Goal: Navigation & Orientation: Find specific page/section

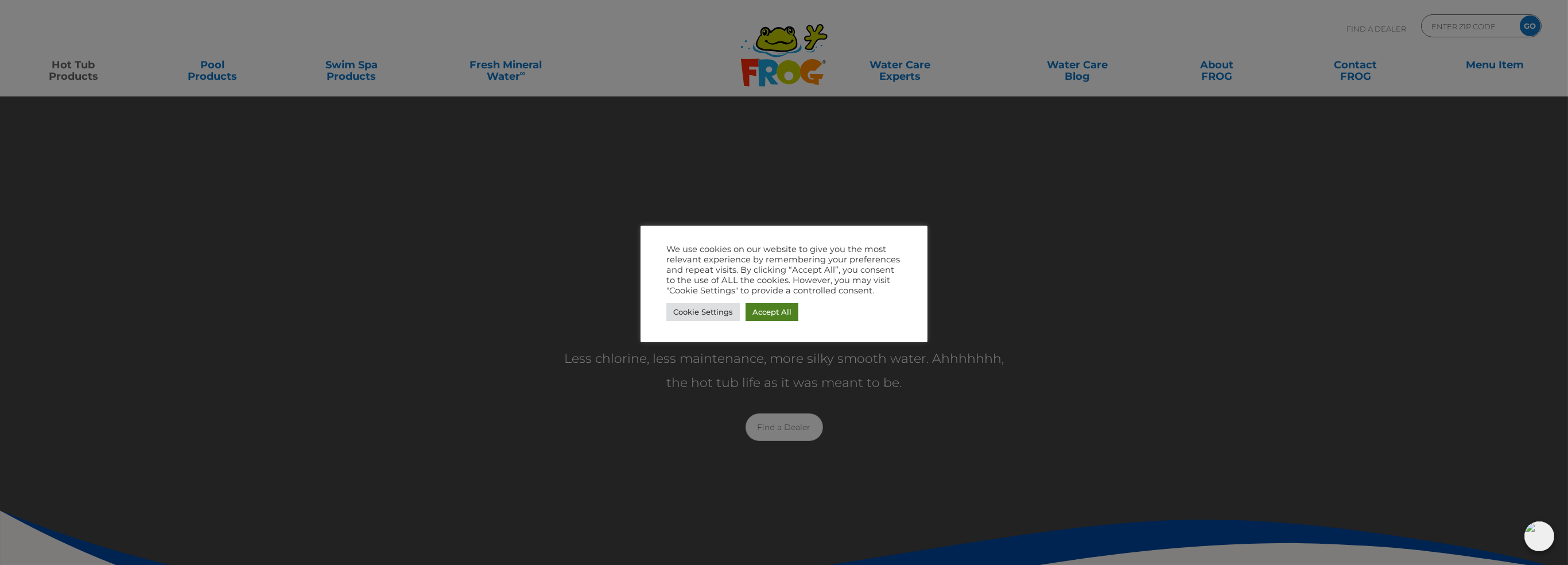
click at [765, 309] on link "Accept All" at bounding box center [771, 312] width 53 height 18
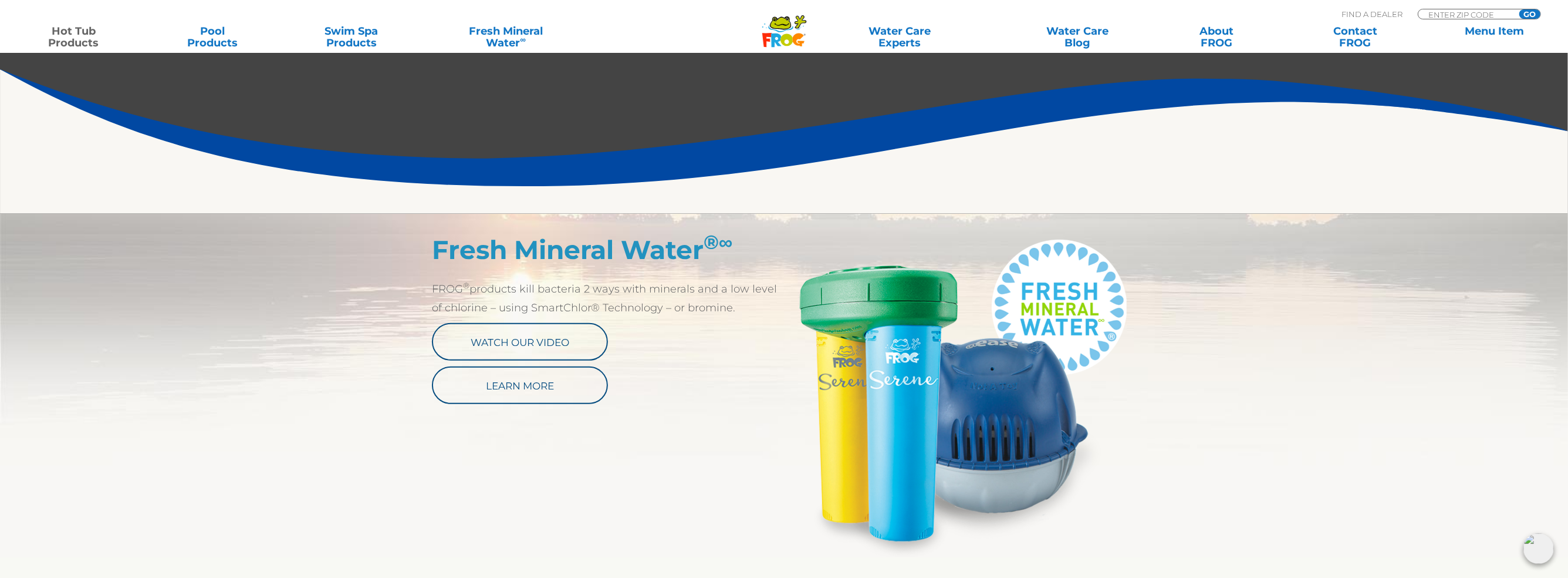
scroll to position [470, 0]
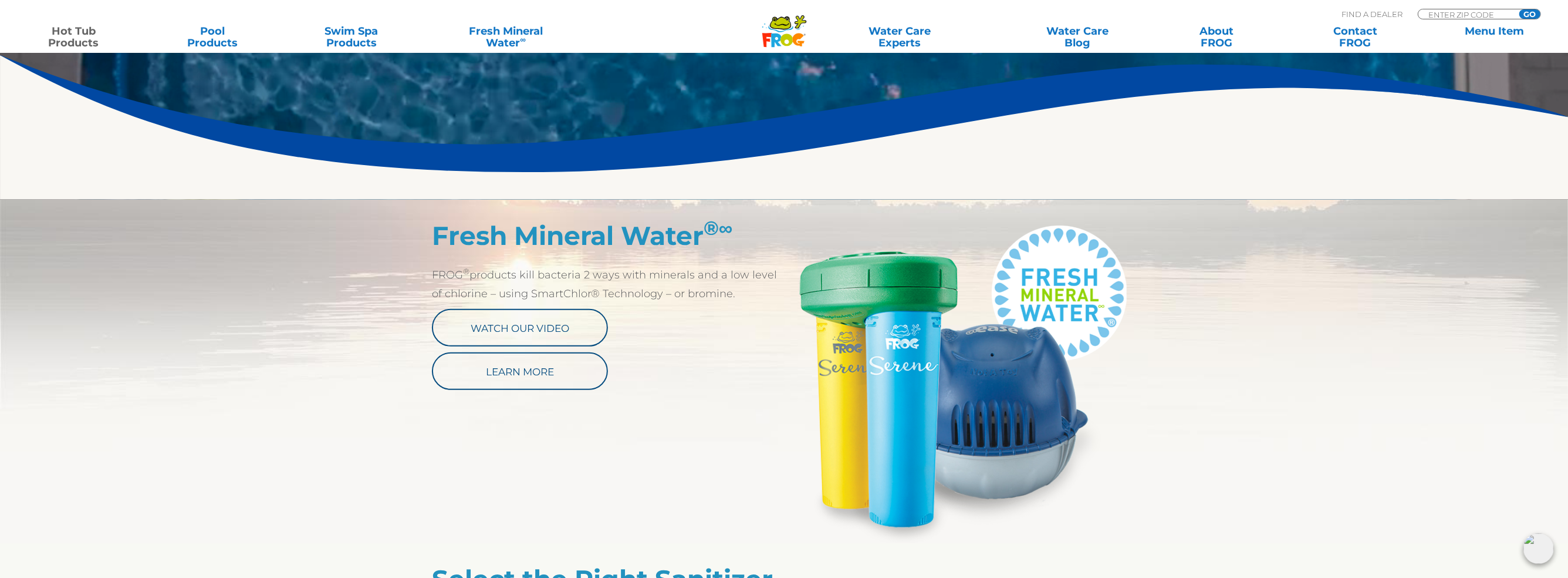
click at [1125, 253] on img at bounding box center [960, 382] width 352 height 323
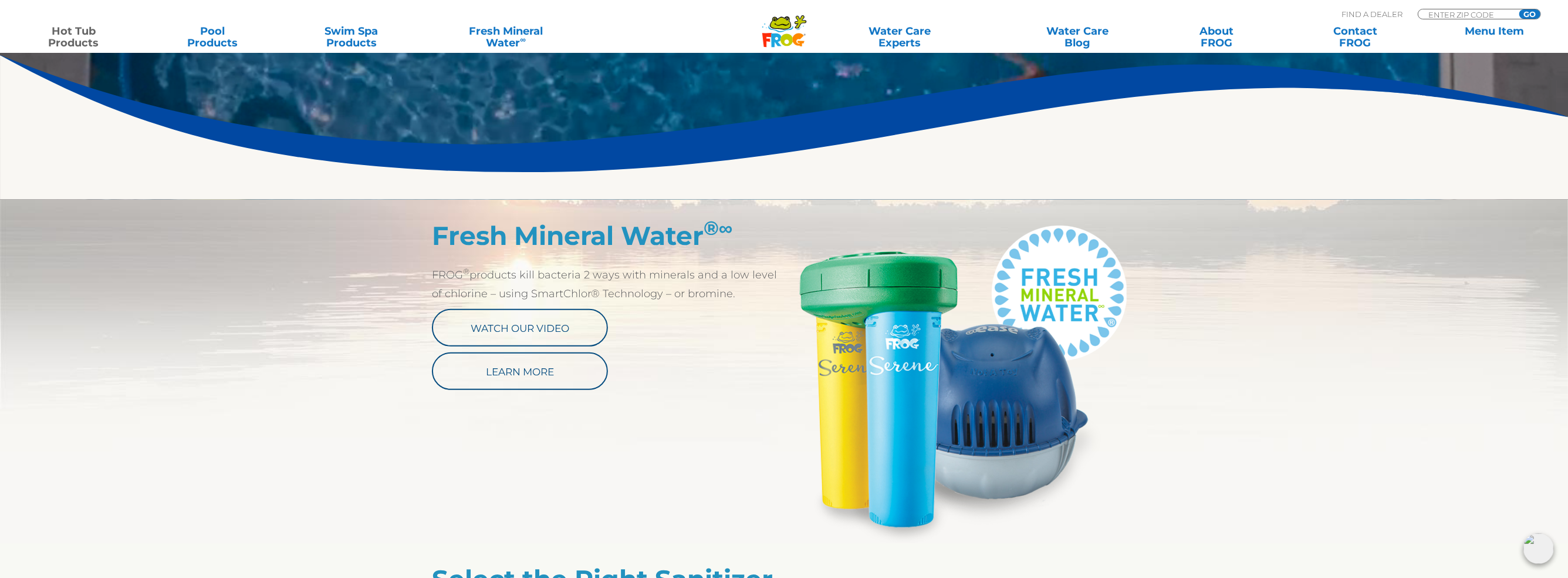
drag, startPoint x: 1403, startPoint y: 3, endPoint x: 677, endPoint y: 227, distance: 759.8
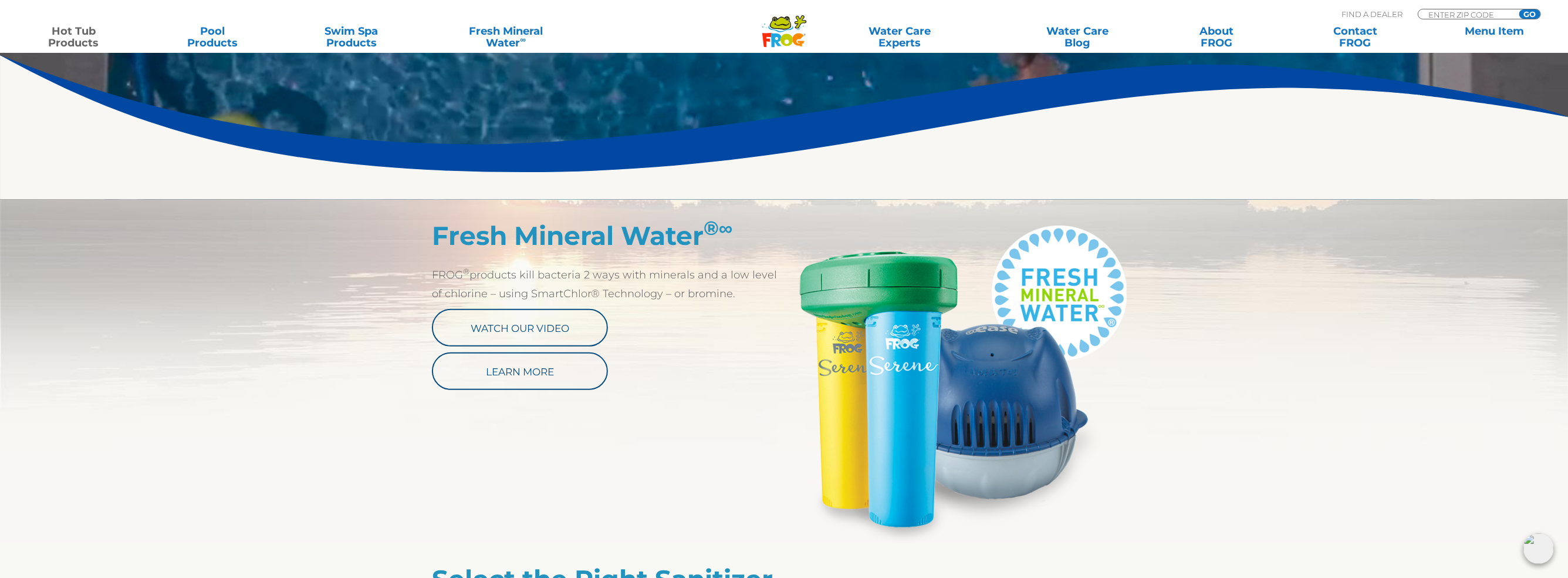
click at [677, 227] on h2 "Fresh Mineral Water ® ∞" at bounding box center [608, 235] width 352 height 31
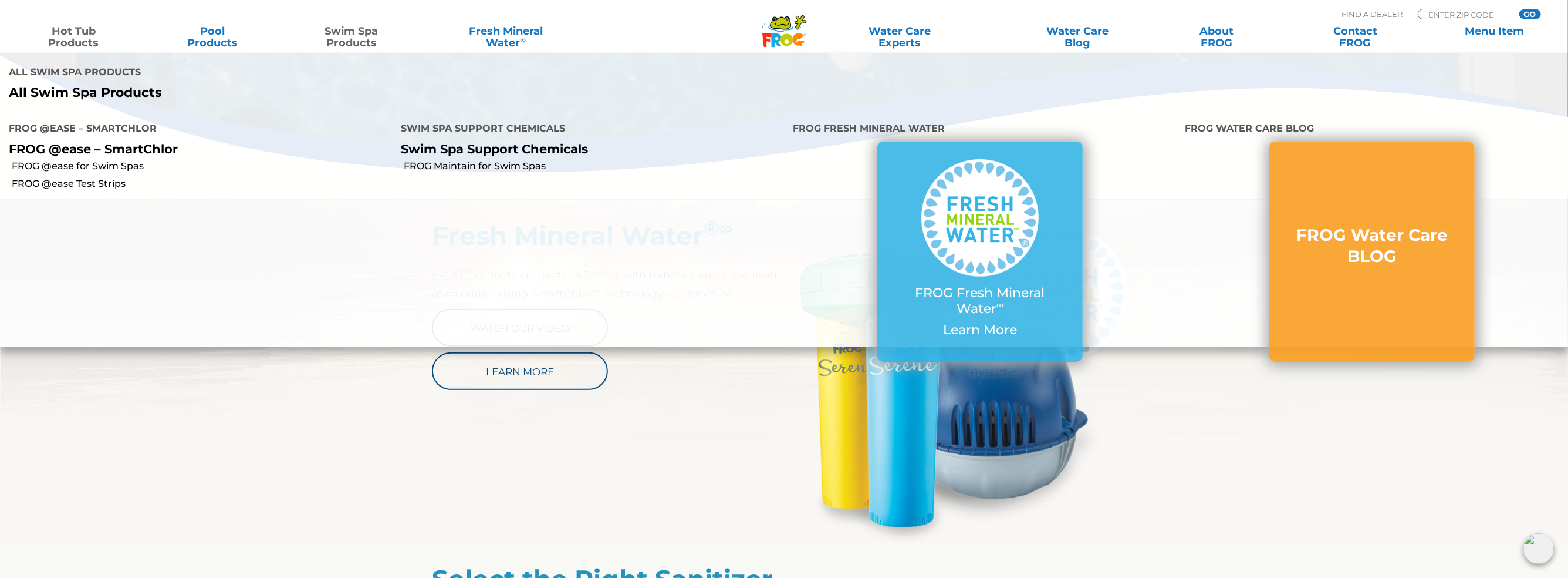
click at [374, 27] on link "Swim Spa Products" at bounding box center [352, 36] width 124 height 23
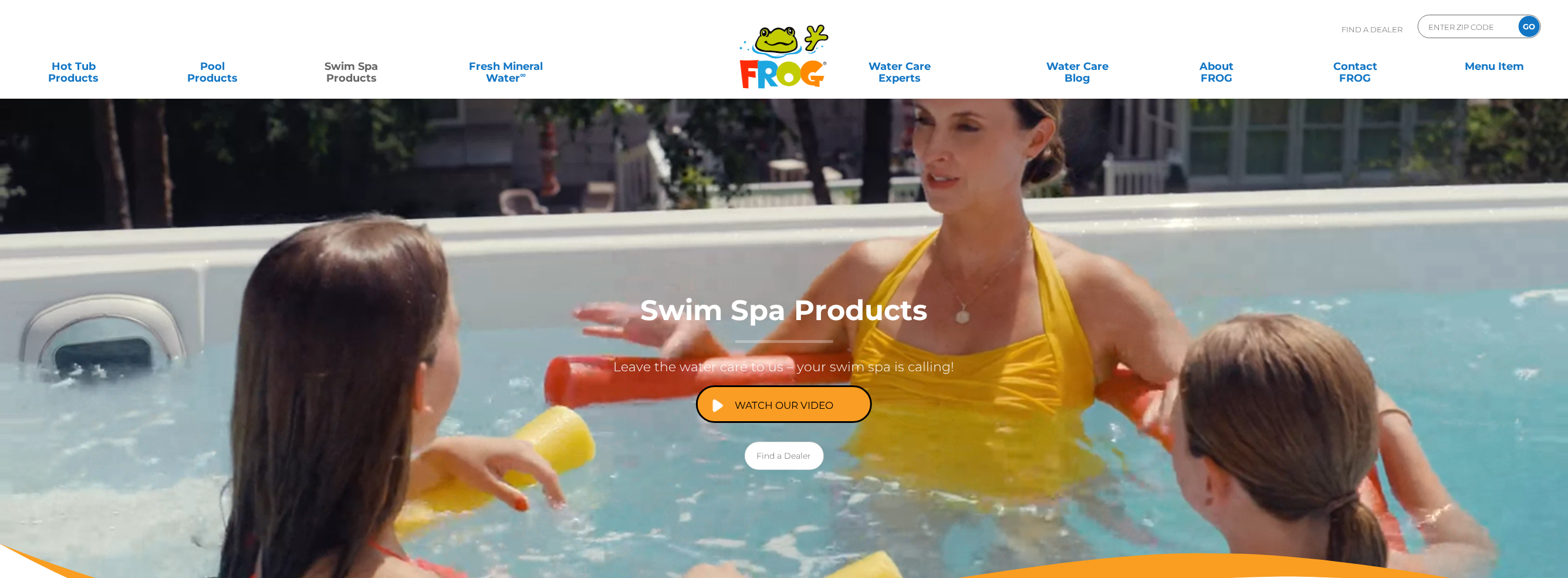
click at [374, 27] on div "Find A Dealer ENTER ZIP CODE GO" at bounding box center [784, 35] width 1545 height 40
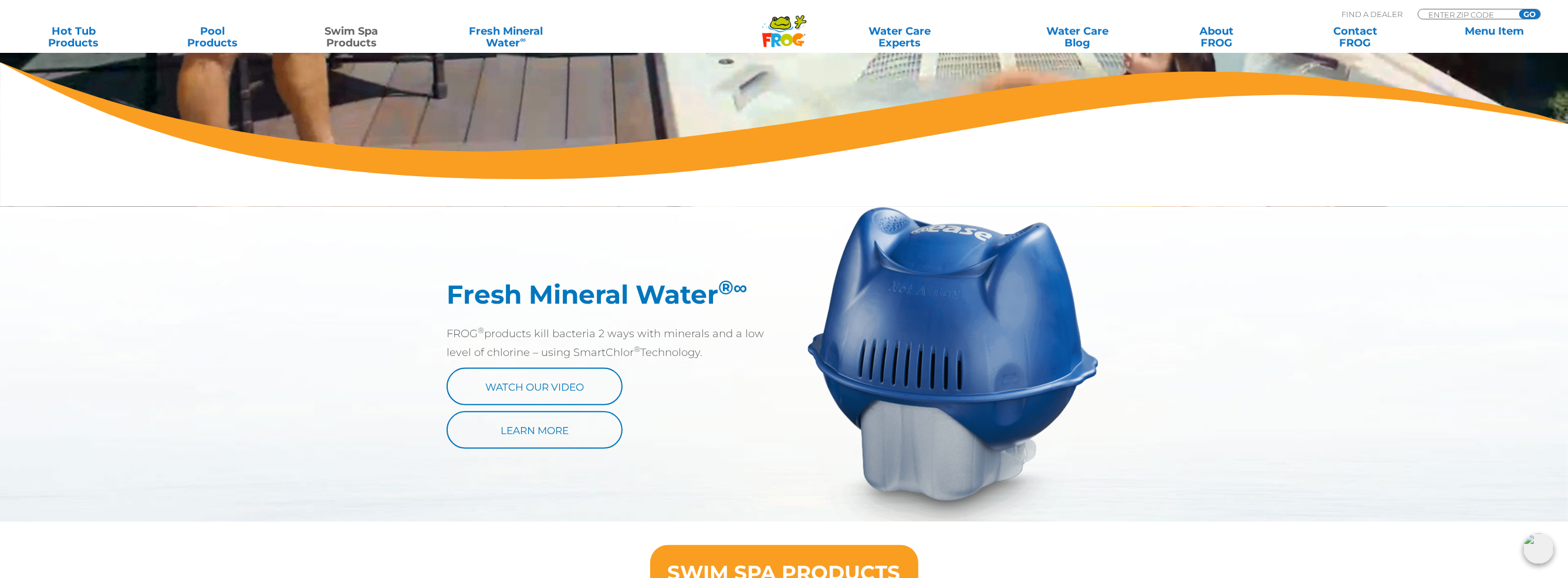
scroll to position [484, 0]
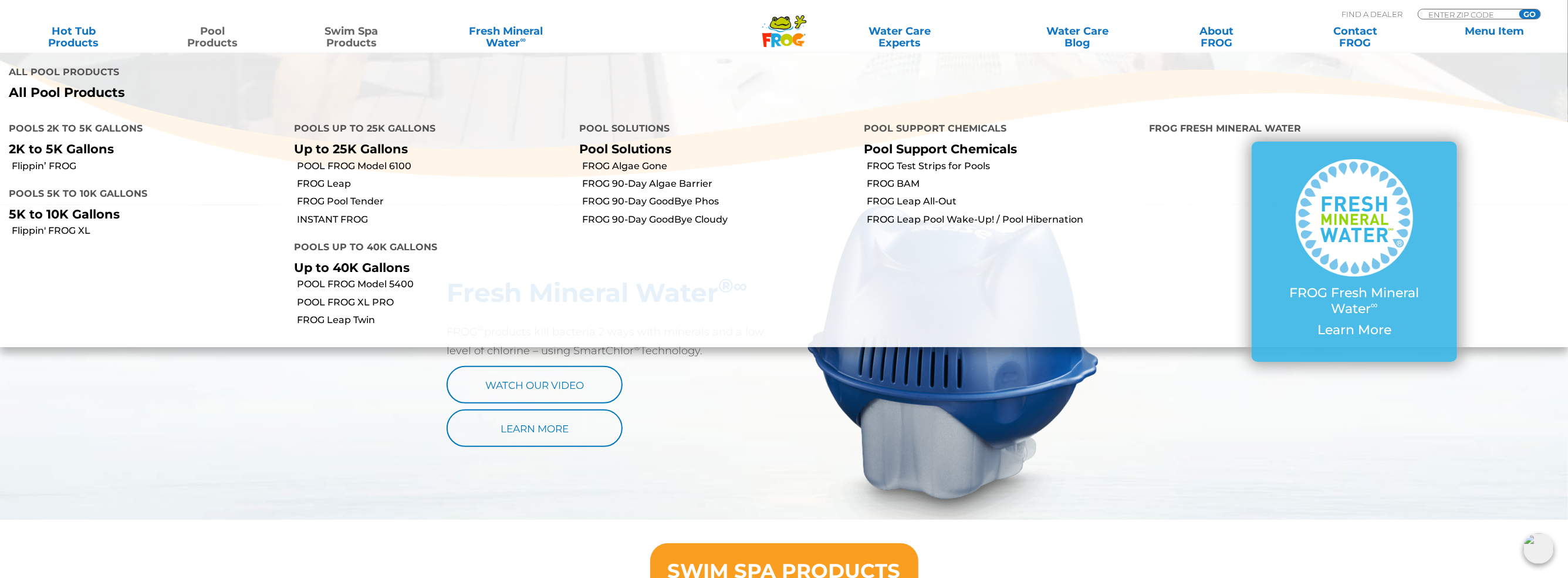
click at [192, 33] on link "Pool Products" at bounding box center [213, 36] width 124 height 23
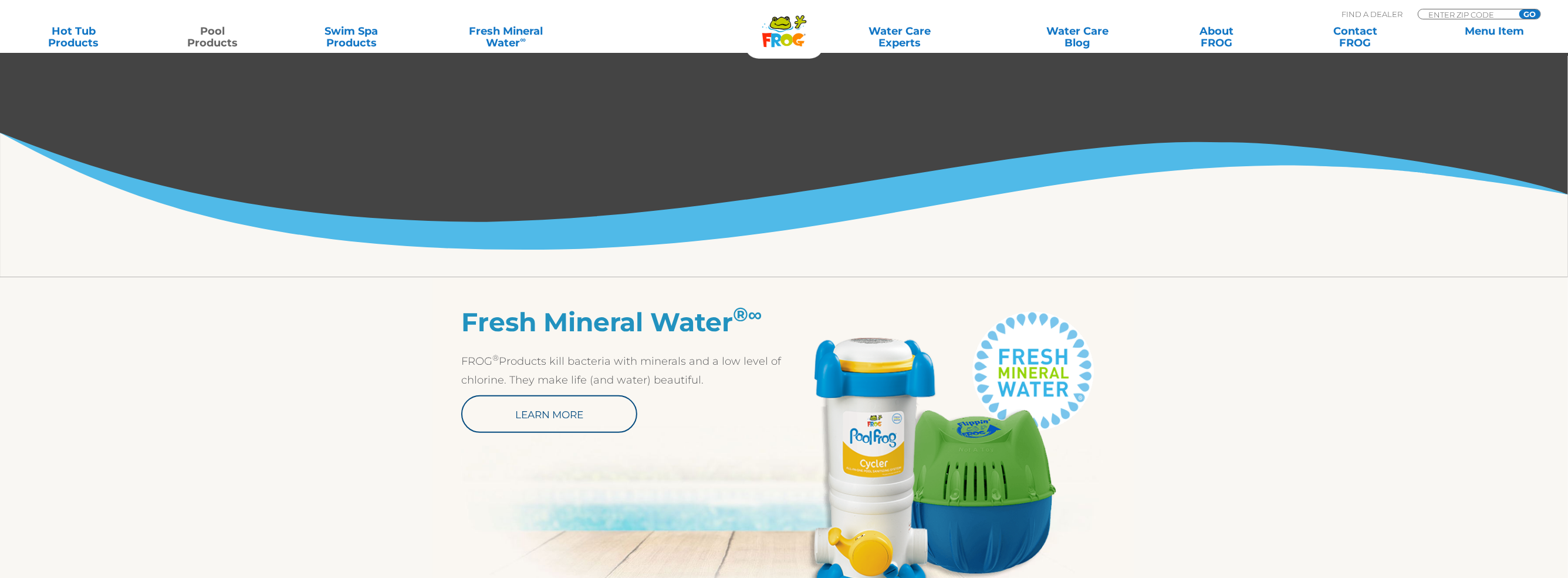
scroll to position [395, 0]
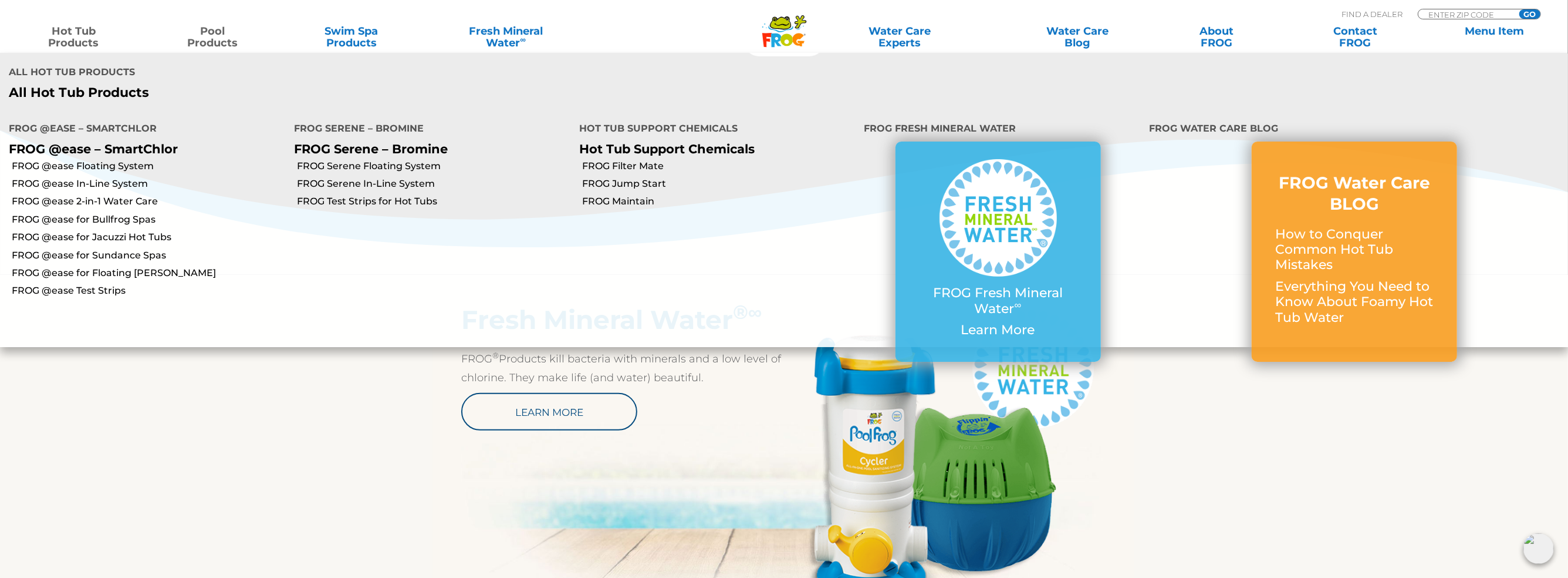
click at [75, 41] on link "Hot Tub Products" at bounding box center [74, 36] width 124 height 23
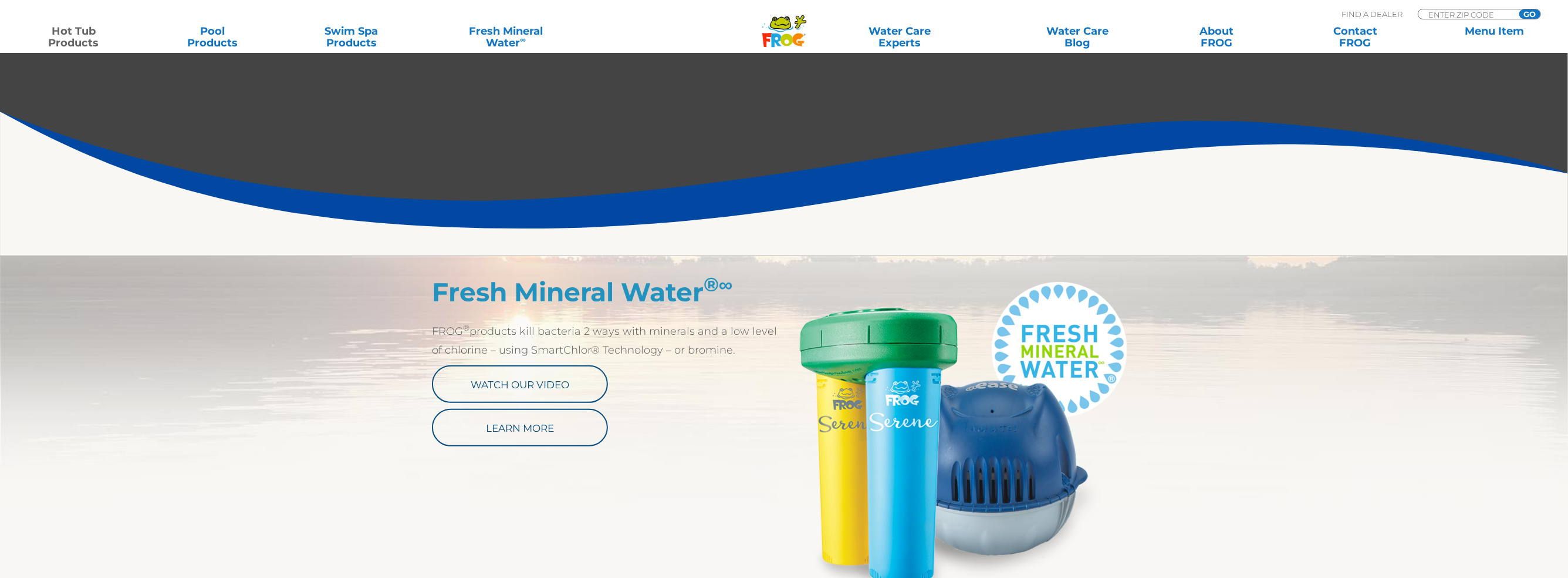
scroll to position [439, 0]
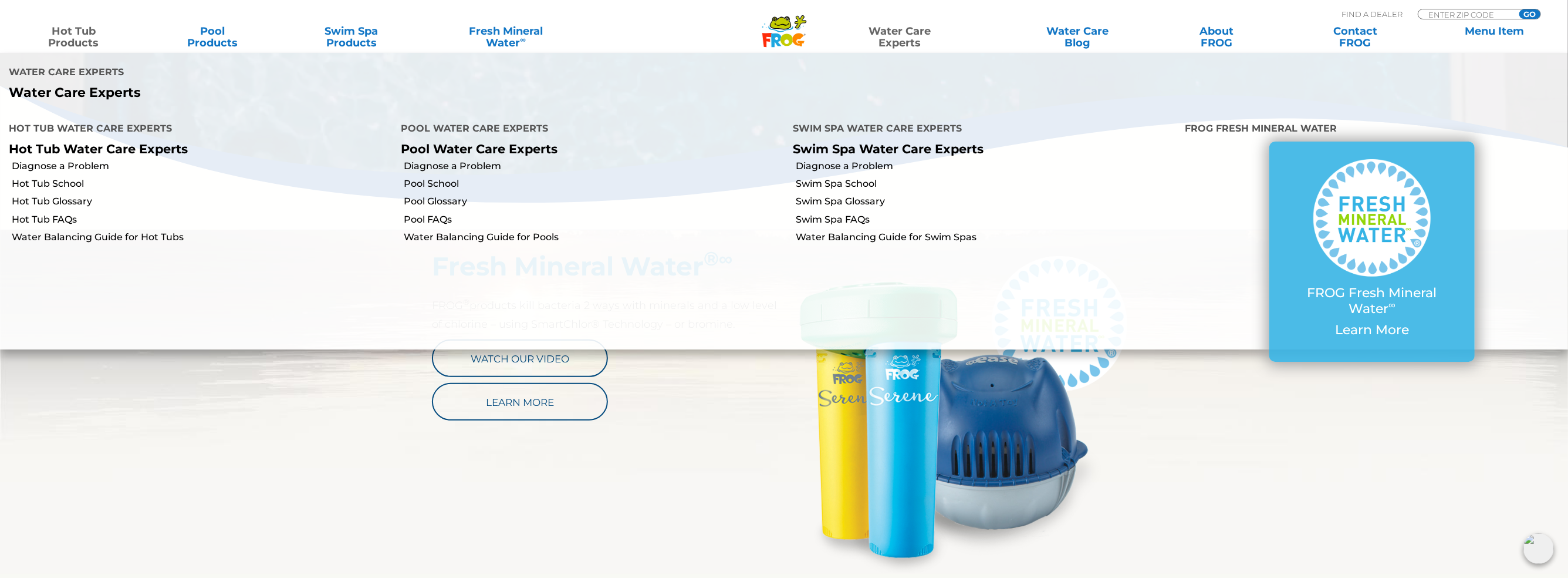
click at [886, 33] on link "Water Care Experts" at bounding box center [899, 36] width 201 height 23
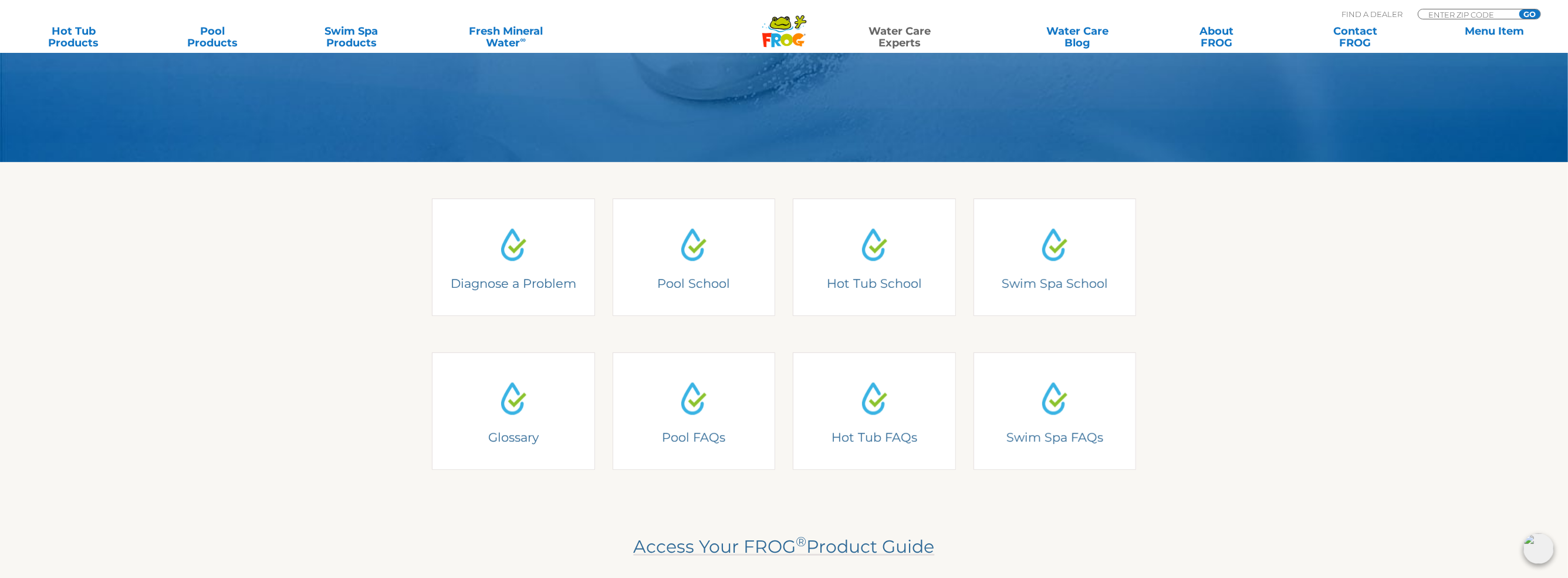
scroll to position [185, 0]
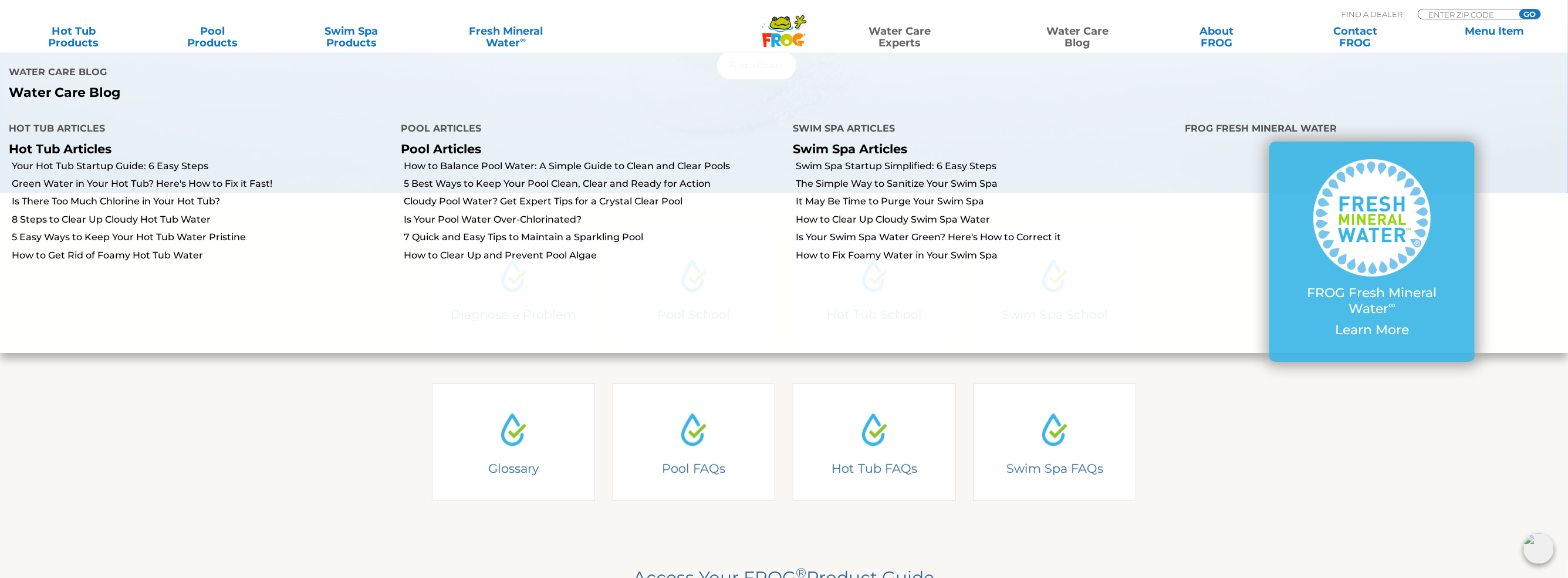
click at [1086, 27] on link "Water Care Blog" at bounding box center [1078, 36] width 124 height 23
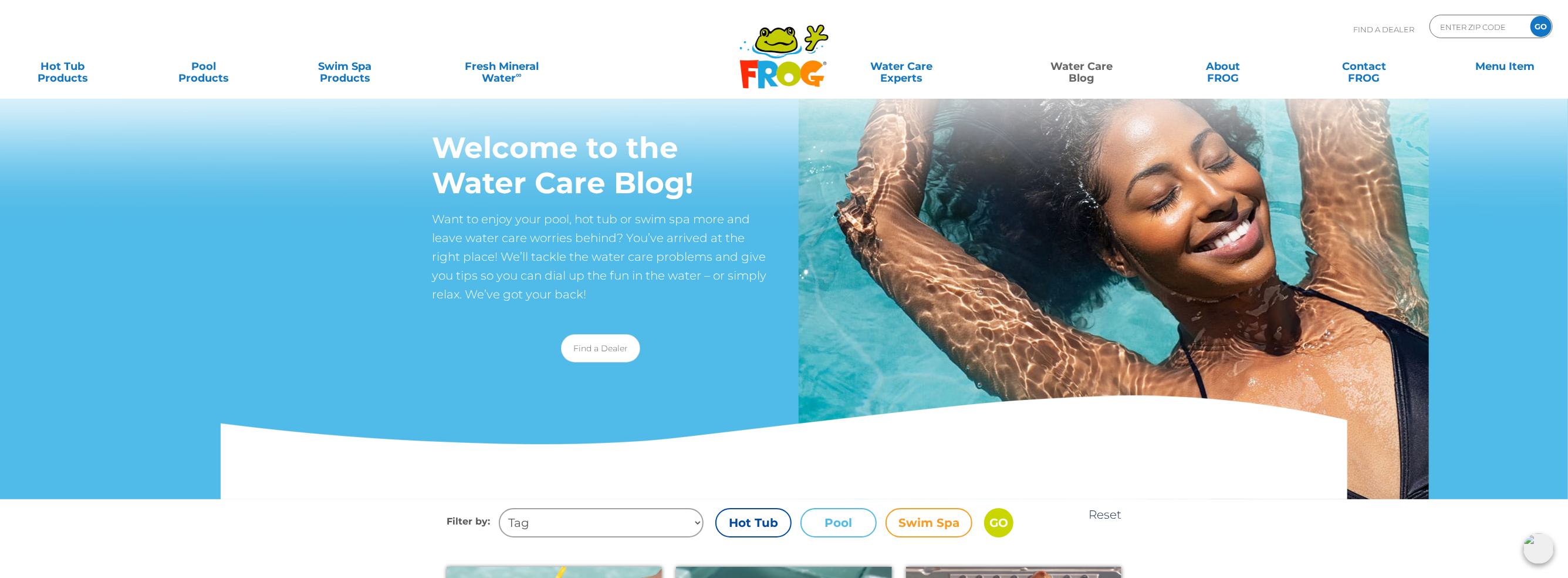
scroll to position [2, 0]
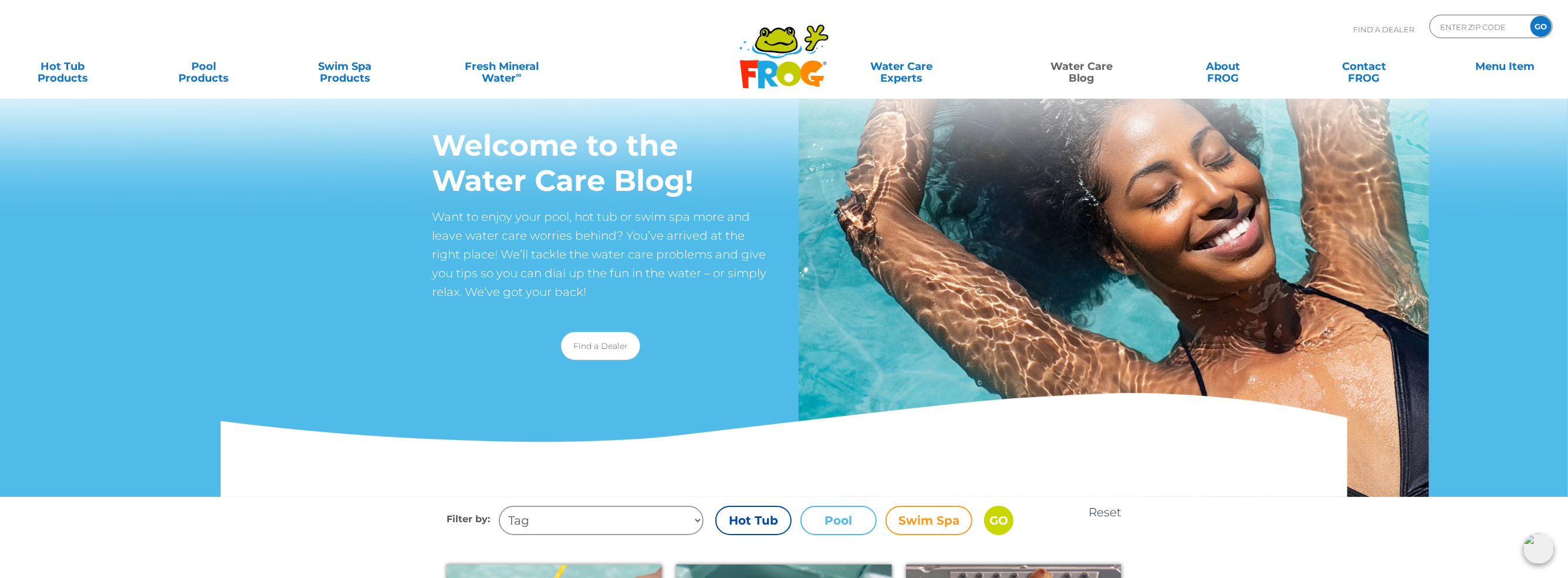
click at [1056, 317] on img at bounding box center [1114, 247] width 631 height 655
click at [768, 72] on icon ".st130{clip-path:url(#SVGID_2_);fill-rule:evenodd;clip-rule:evenodd;fill:#C3CC0…" at bounding box center [784, 55] width 90 height 65
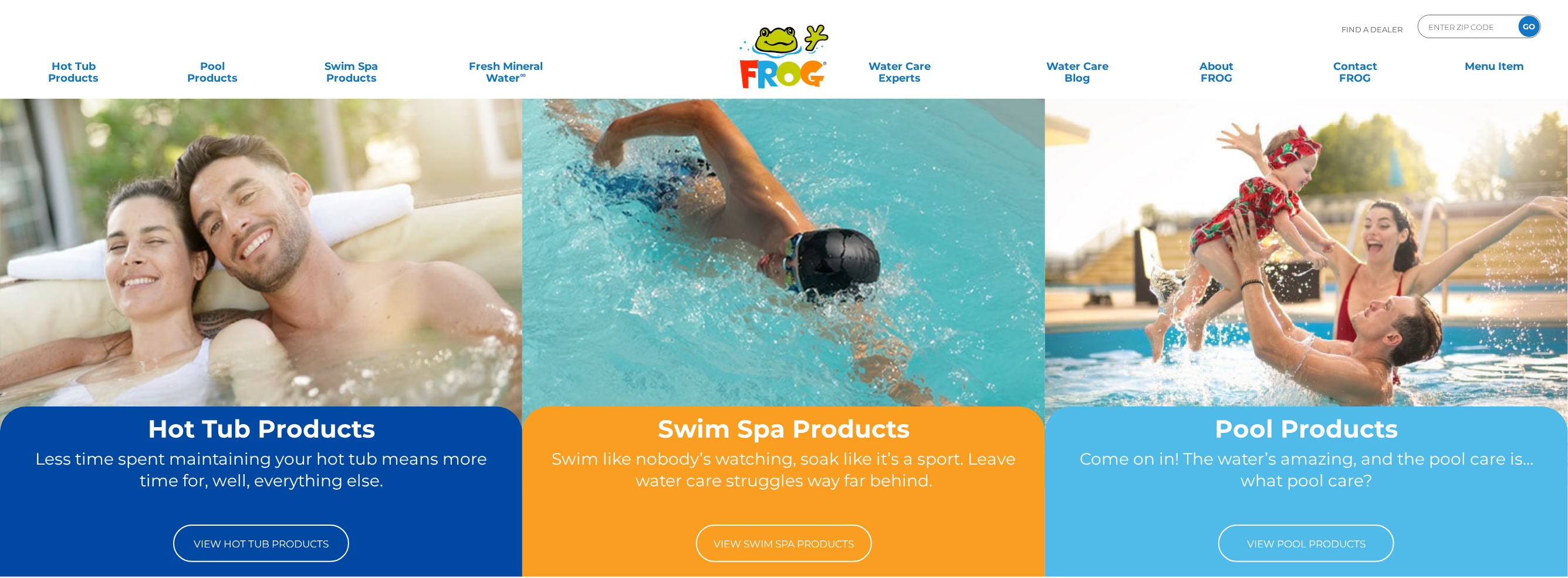
click at [768, 72] on icon ".st130{clip-path:url(#SVGID_2_);fill-rule:evenodd;clip-rule:evenodd;fill:#C3CC0…" at bounding box center [784, 55] width 90 height 65
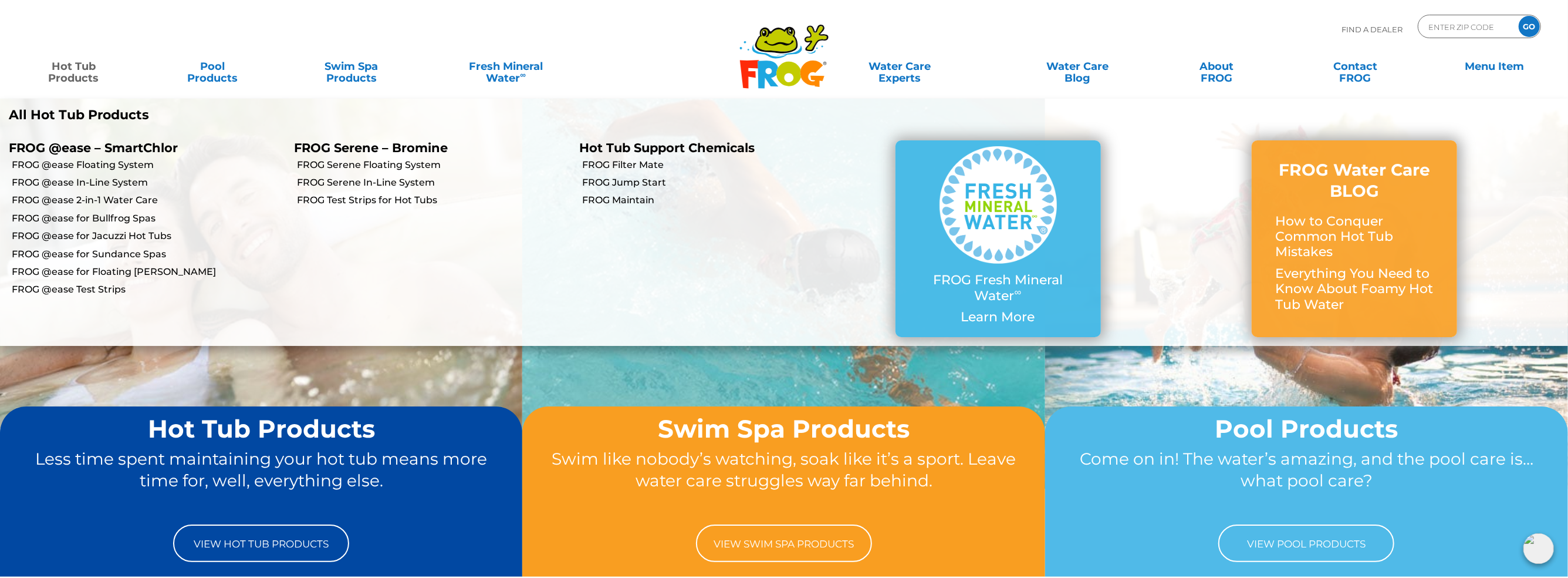
click at [95, 67] on link "Hot Tub Products" at bounding box center [74, 66] width 124 height 23
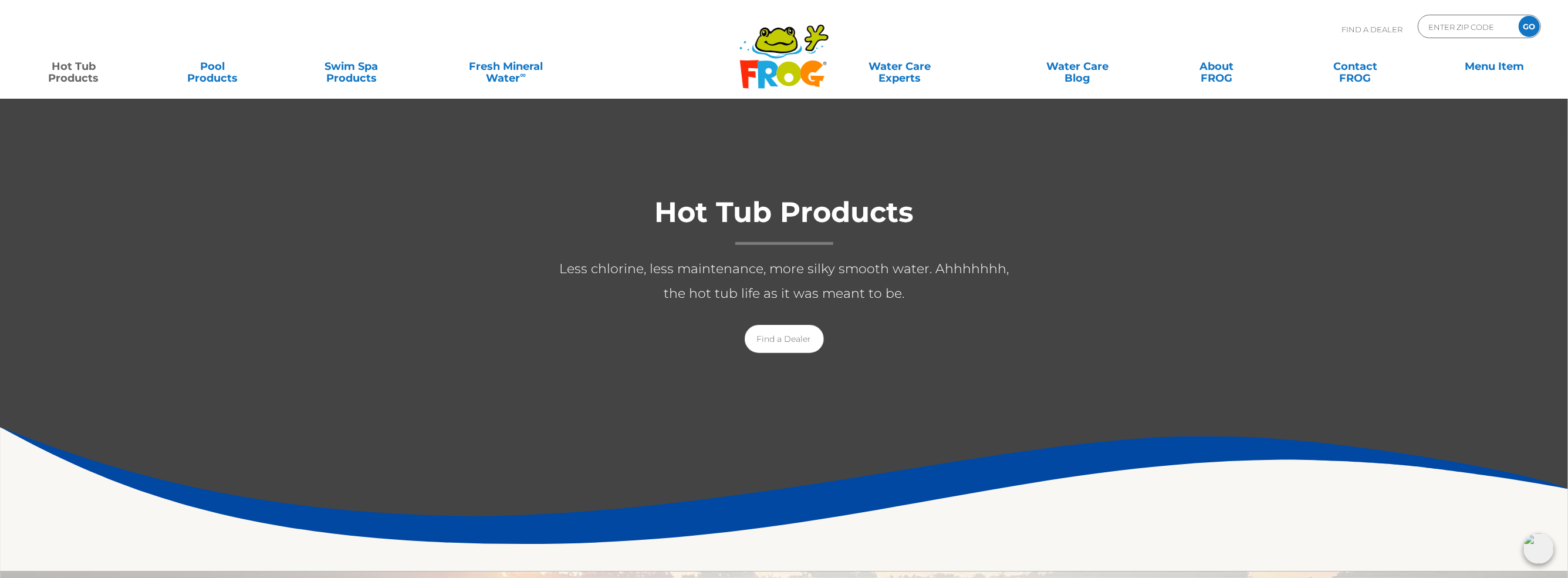
scroll to position [96, 0]
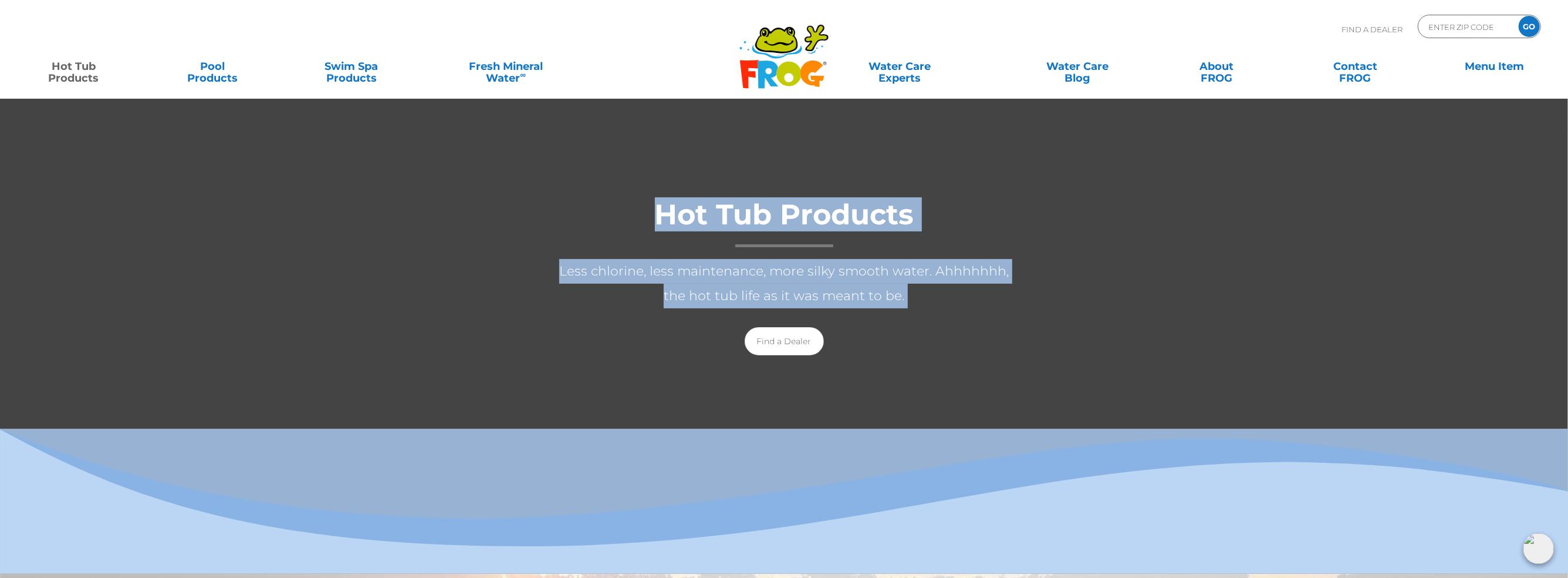
drag, startPoint x: 430, startPoint y: 474, endPoint x: 1085, endPoint y: 187, distance: 715.1
click at [1085, 187] on section "Hot Tub Products Less chlorine, less maintenance, more silky smooth water. Ahhh…" at bounding box center [784, 288] width 1568 height 571
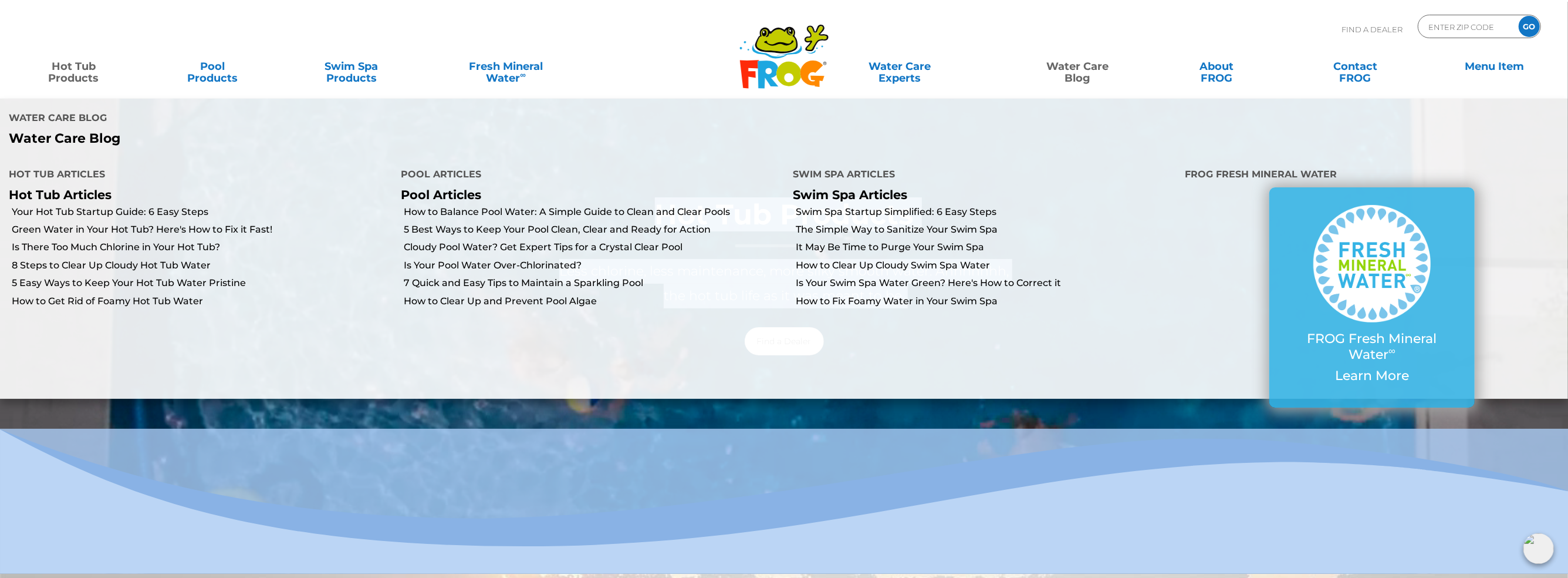
click at [1074, 70] on link "Water Care Blog" at bounding box center [1078, 66] width 124 height 23
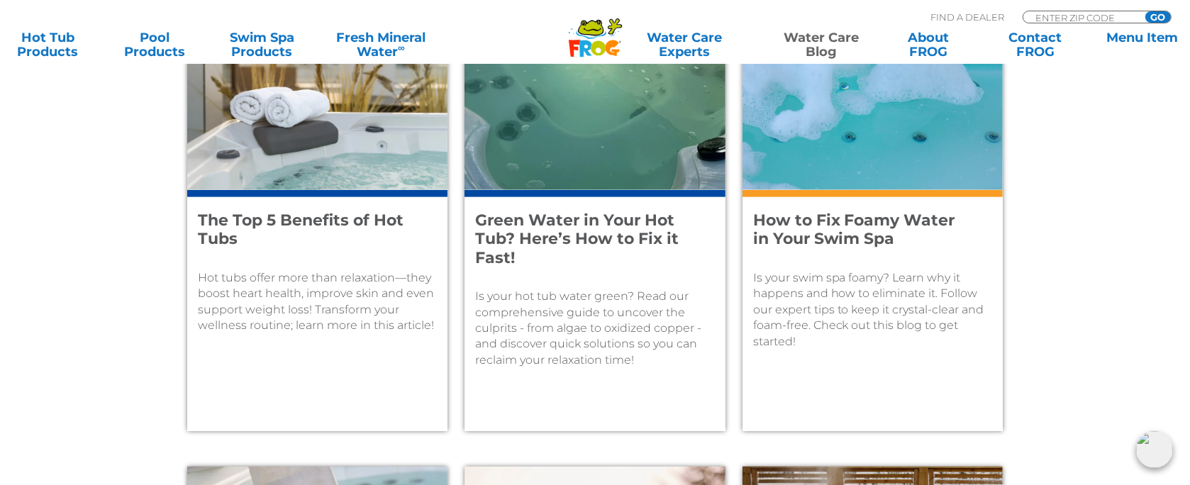
scroll to position [1665, 0]
